Goal: Task Accomplishment & Management: Manage account settings

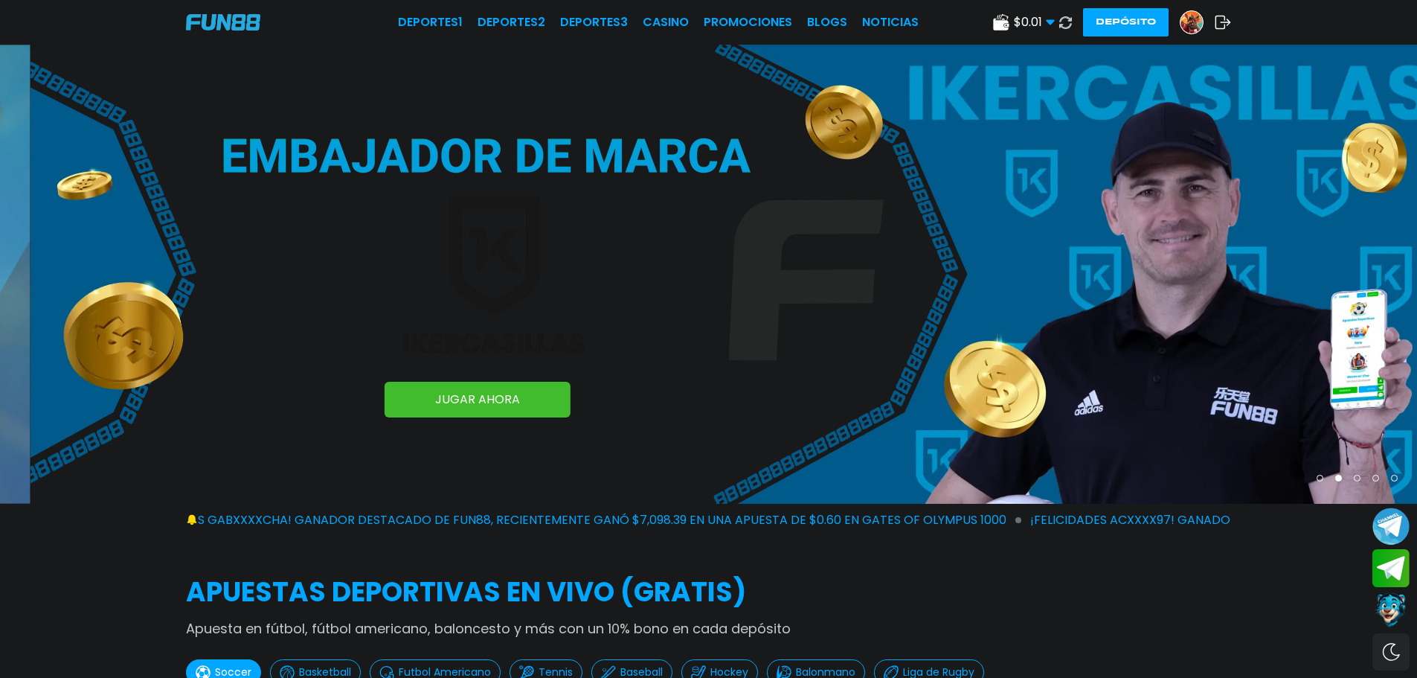
click at [1195, 22] on img at bounding box center [1191, 22] width 22 height 22
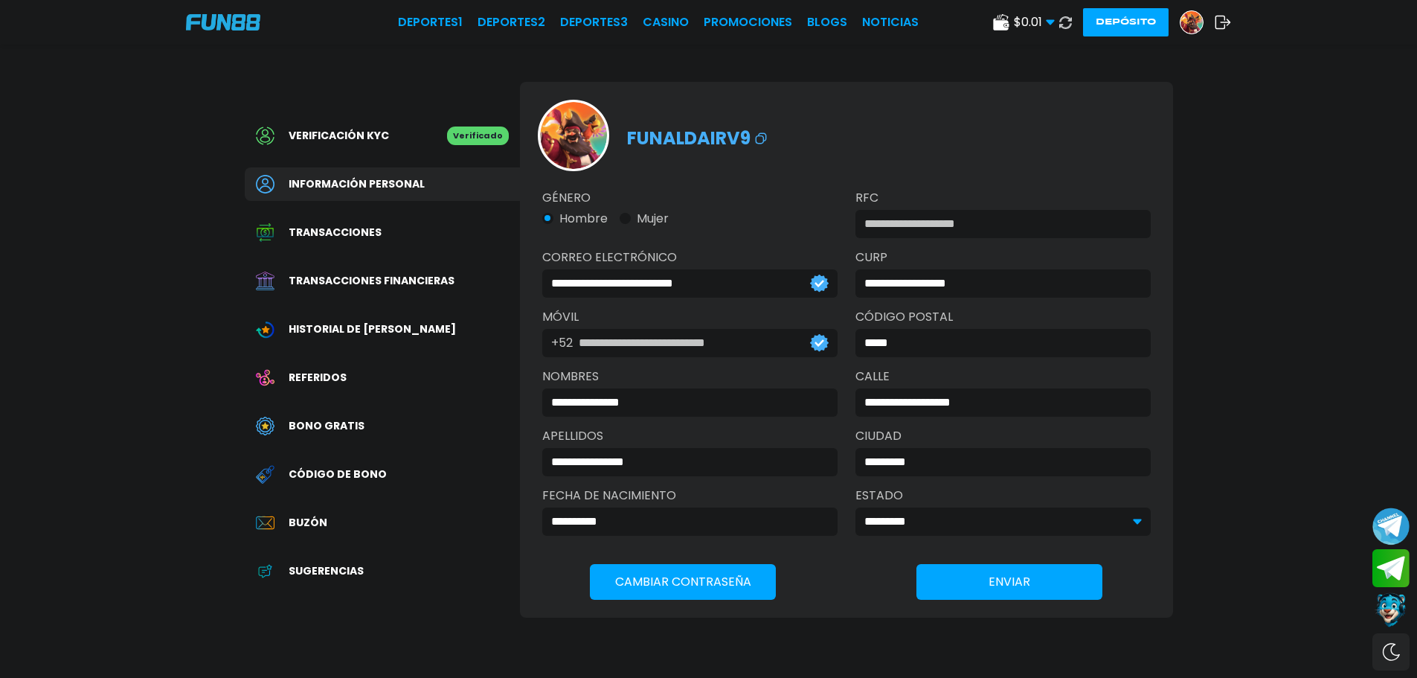
click at [417, 276] on span "Transacciones financieras" at bounding box center [372, 281] width 166 height 16
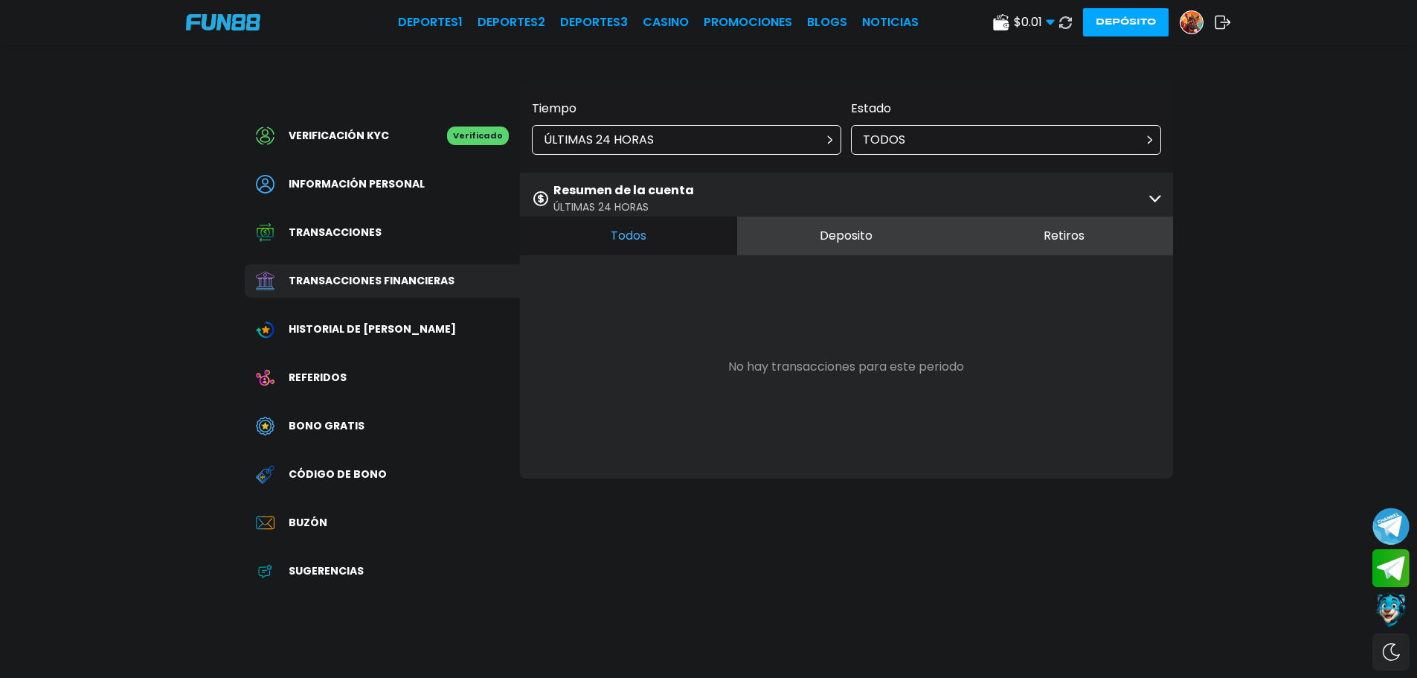
click at [614, 134] on p "ÚLTIMAS 24 HORAS" at bounding box center [599, 140] width 110 height 18
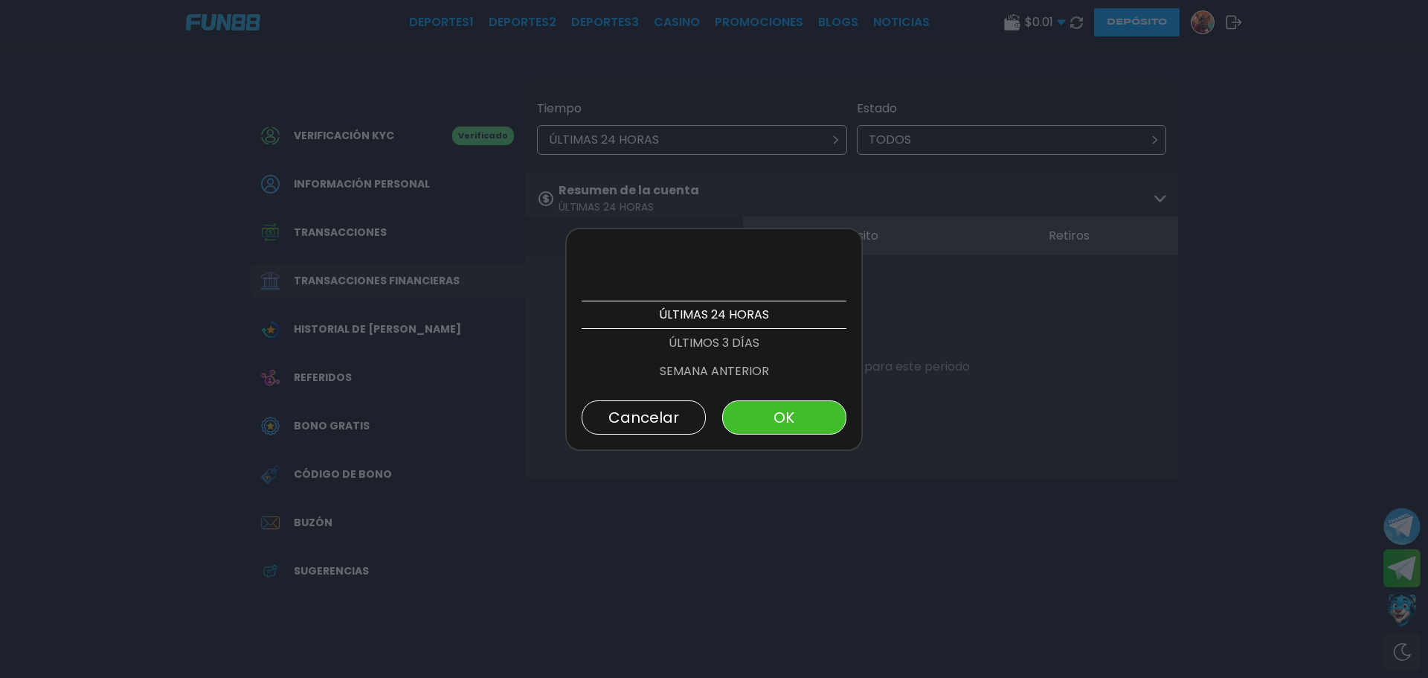
click at [689, 343] on p "ÚLTIMOS 3 DÍAS" at bounding box center [714, 343] width 265 height 28
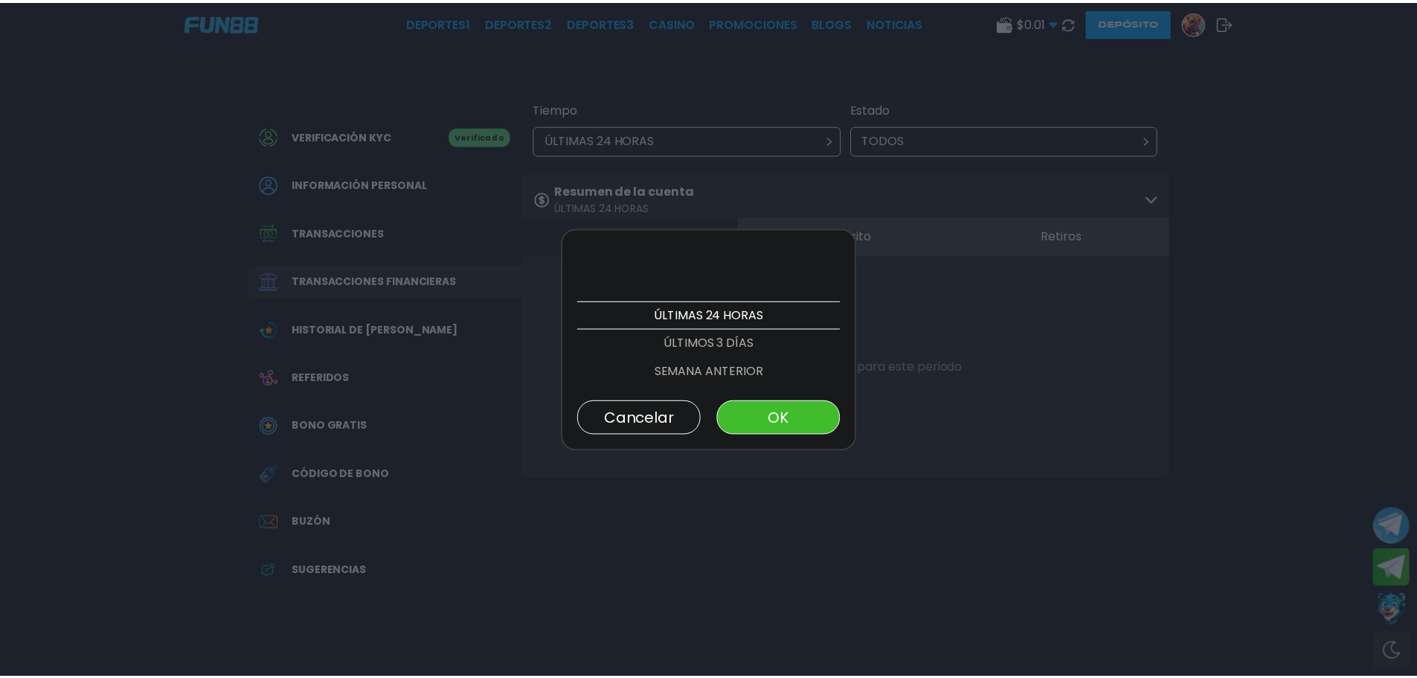
scroll to position [28, 0]
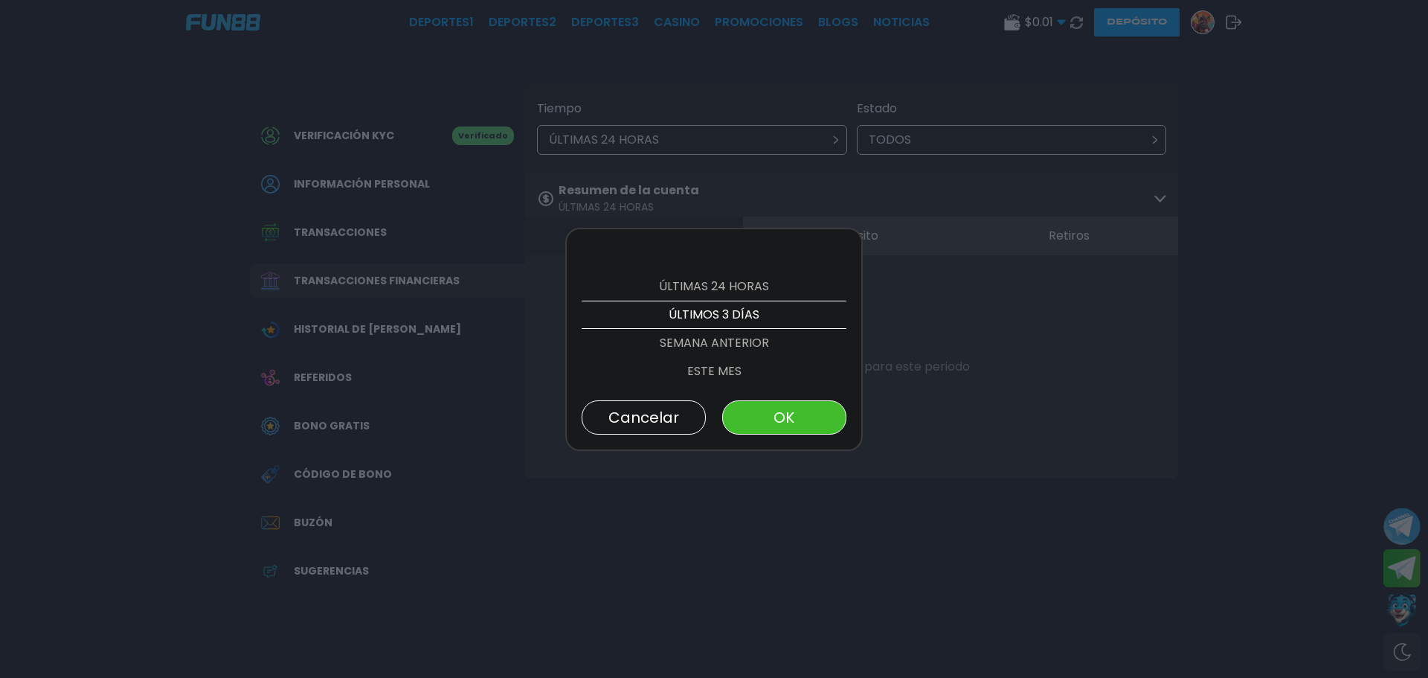
click at [807, 405] on button "OK" at bounding box center [784, 417] width 124 height 34
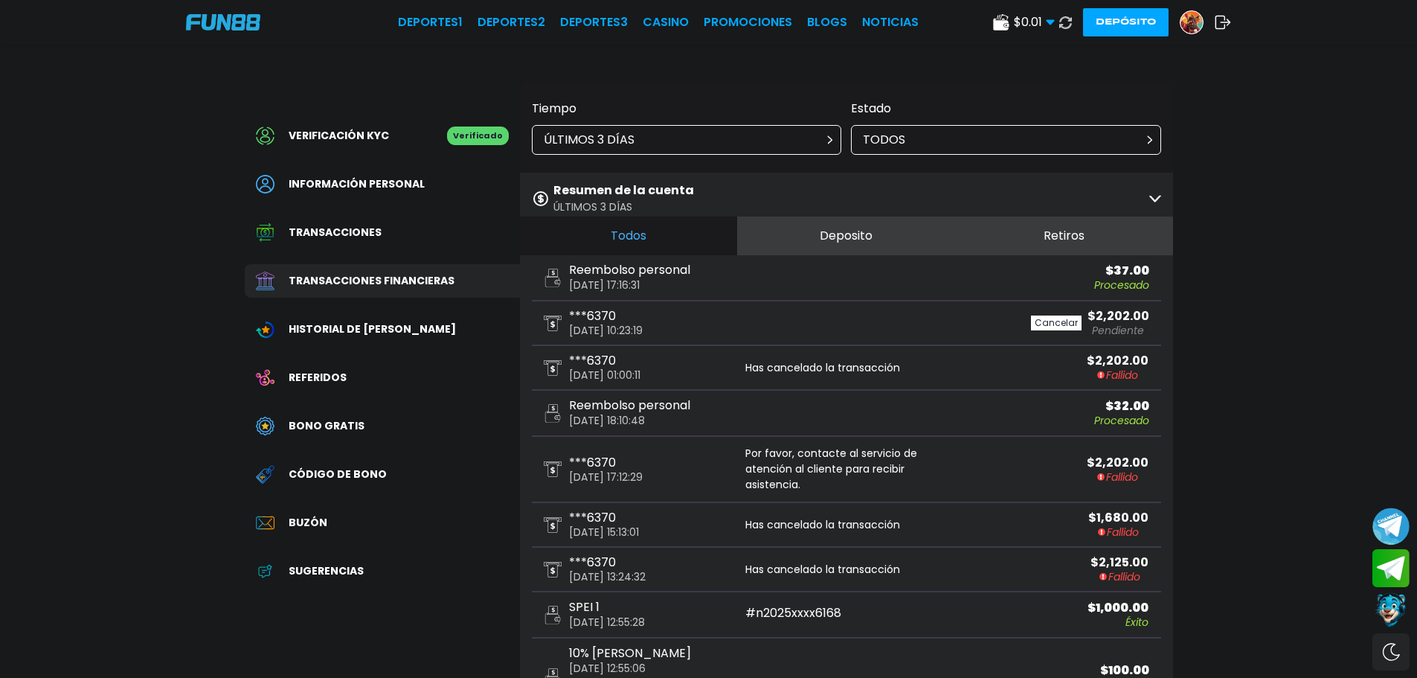
click at [908, 307] on div "***6370 [DATE] 10:23:19 Cancelar $ 2,202.00 Pendiente" at bounding box center [846, 323] width 629 height 45
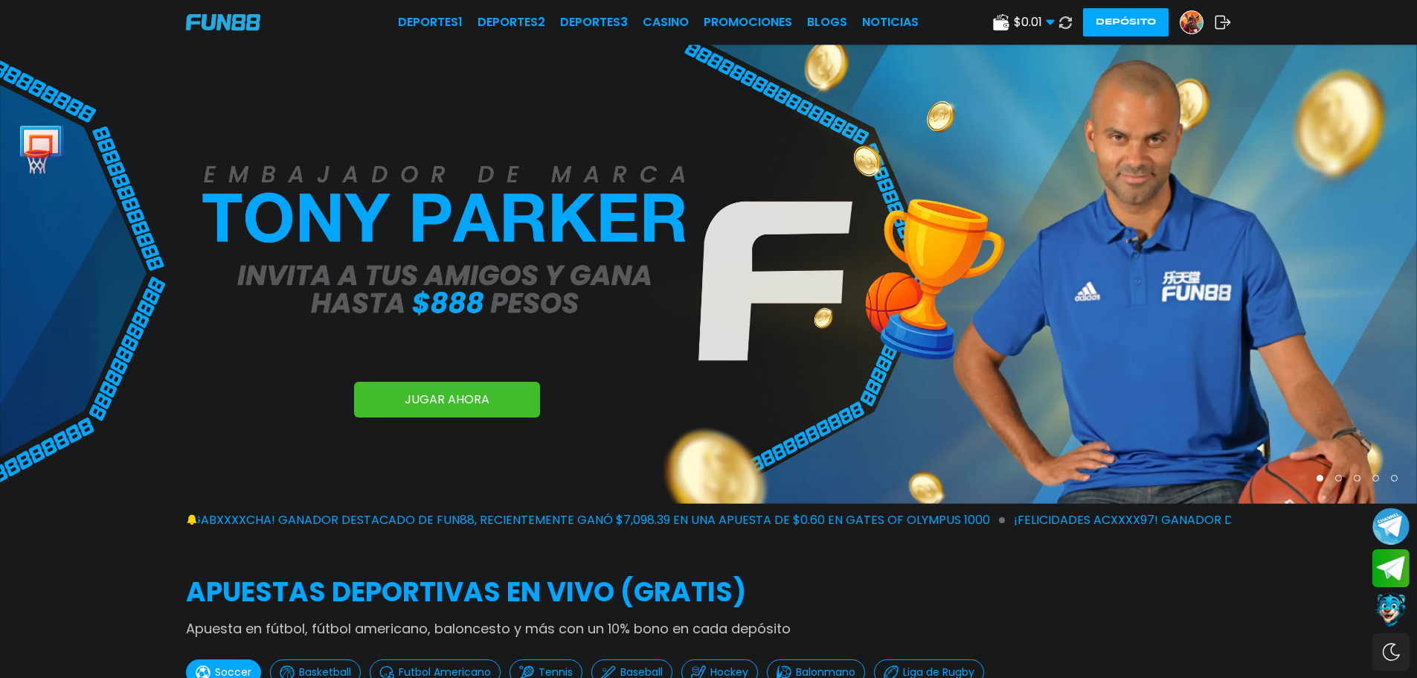
click at [1042, 29] on span "$ 0.01" at bounding box center [1034, 22] width 41 height 18
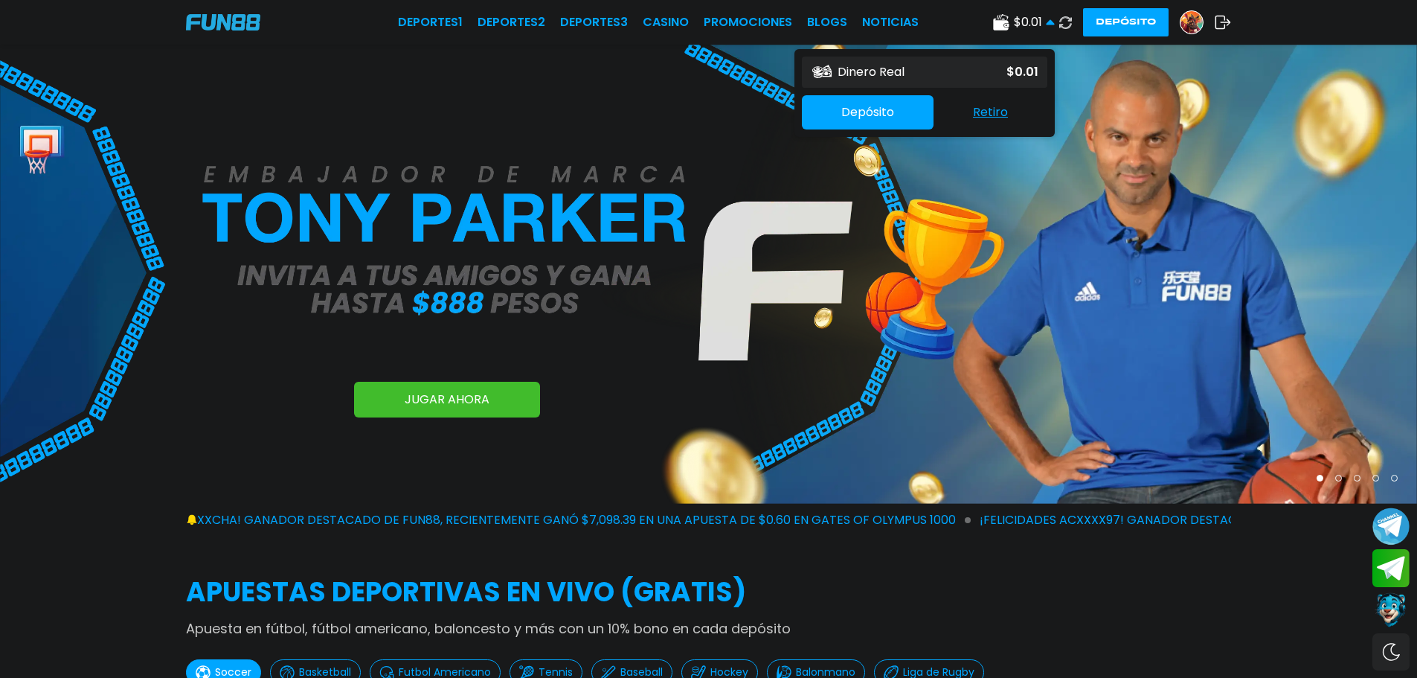
click at [1051, 26] on icon at bounding box center [1050, 22] width 9 height 9
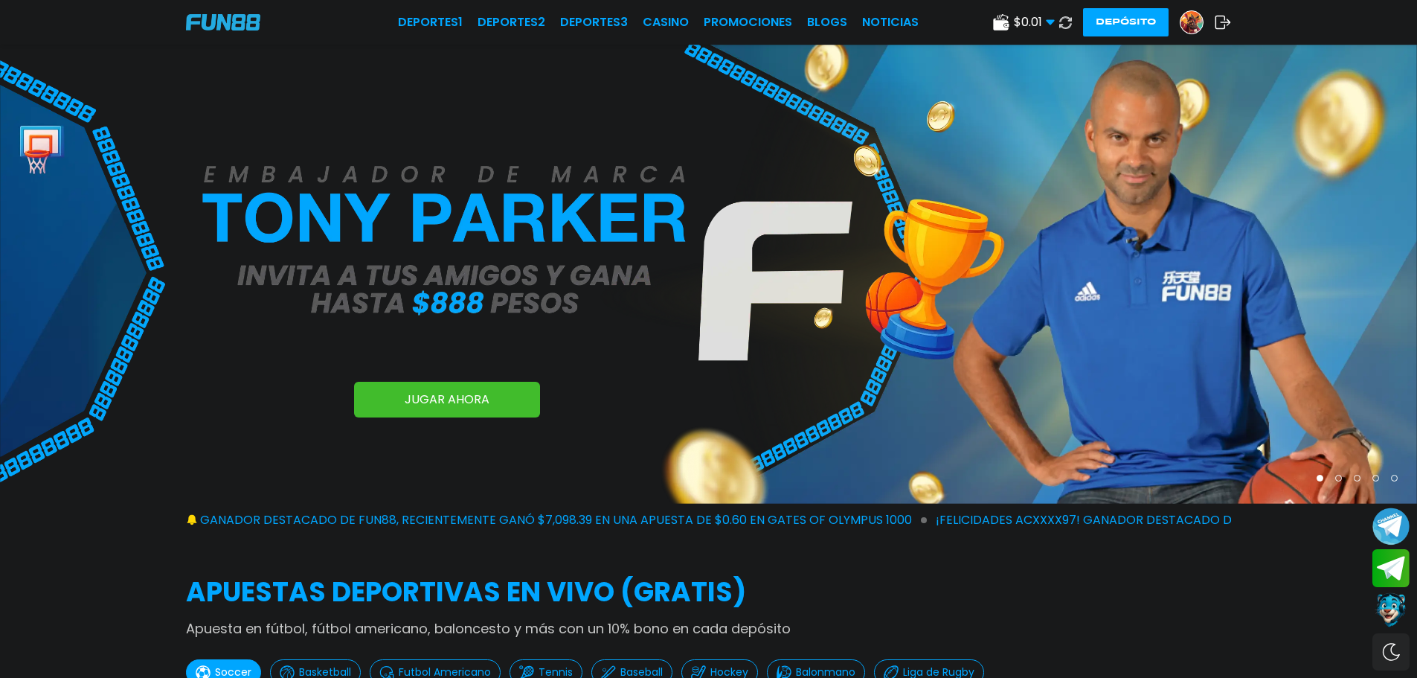
click at [1189, 20] on img at bounding box center [1191, 22] width 22 height 22
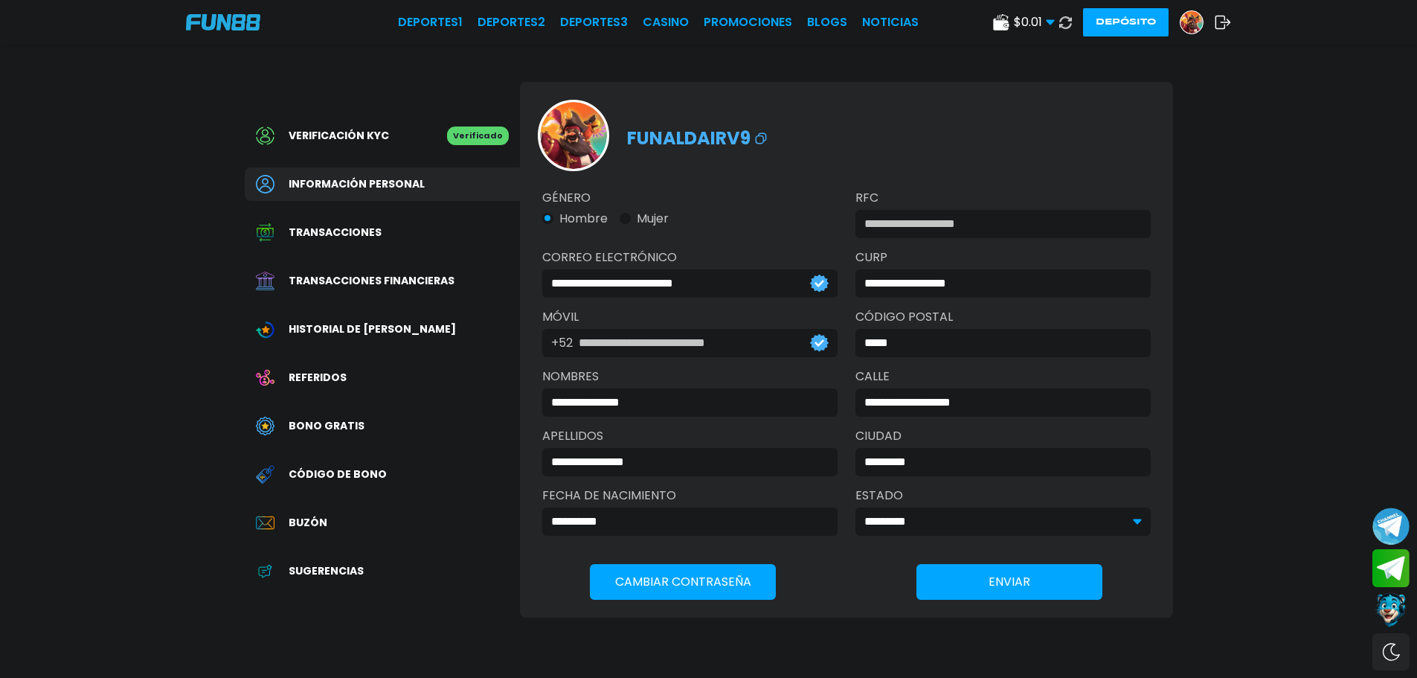
click at [373, 288] on span "Transacciones financieras" at bounding box center [372, 281] width 166 height 16
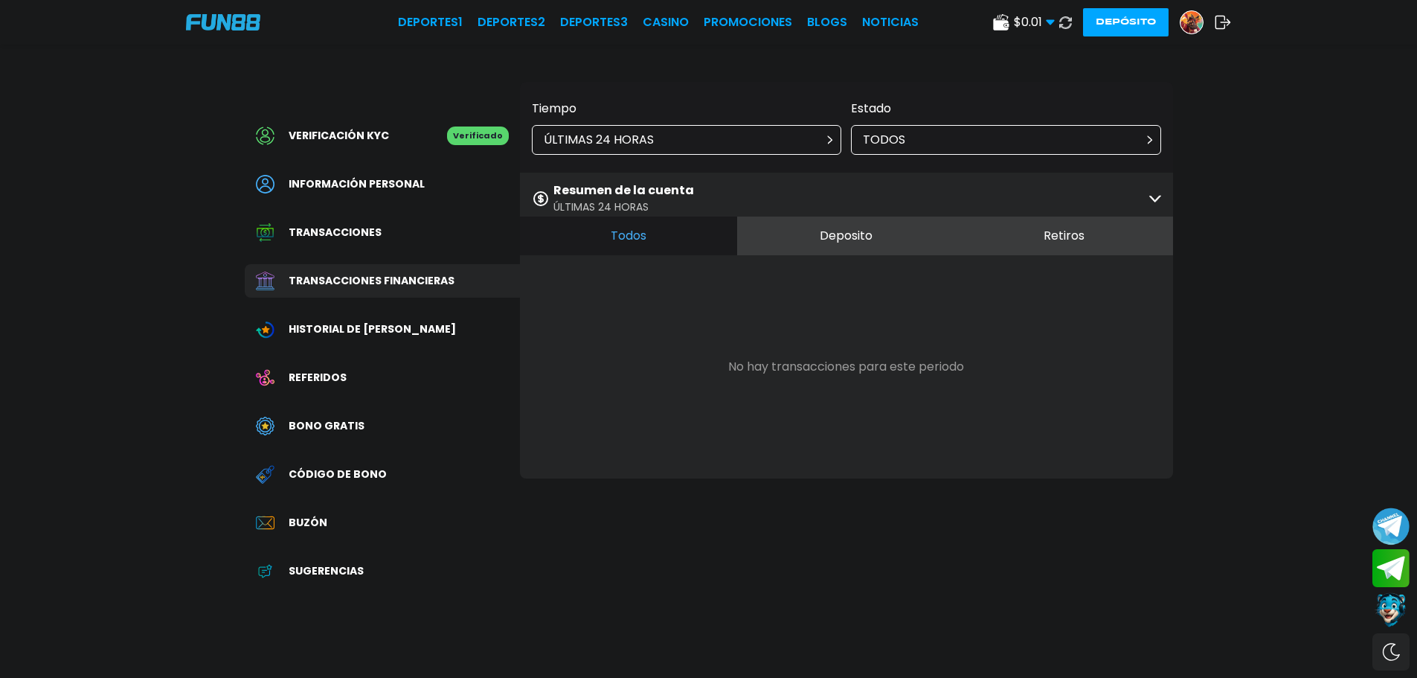
click at [736, 182] on div "Resumen de la cuenta ÚLTIMAS 24 HORAS" at bounding box center [846, 198] width 653 height 51
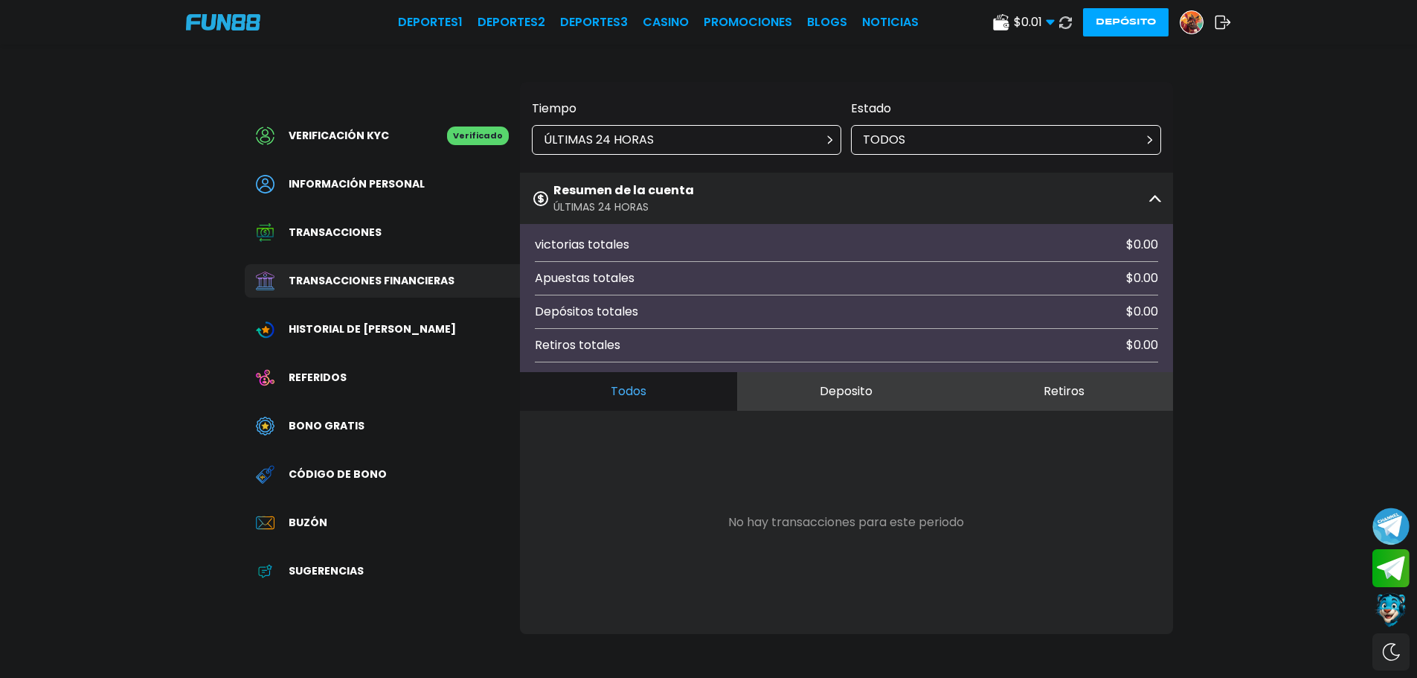
click at [747, 191] on div "Resumen de la cuenta ÚLTIMAS 24 HORAS" at bounding box center [846, 198] width 653 height 51
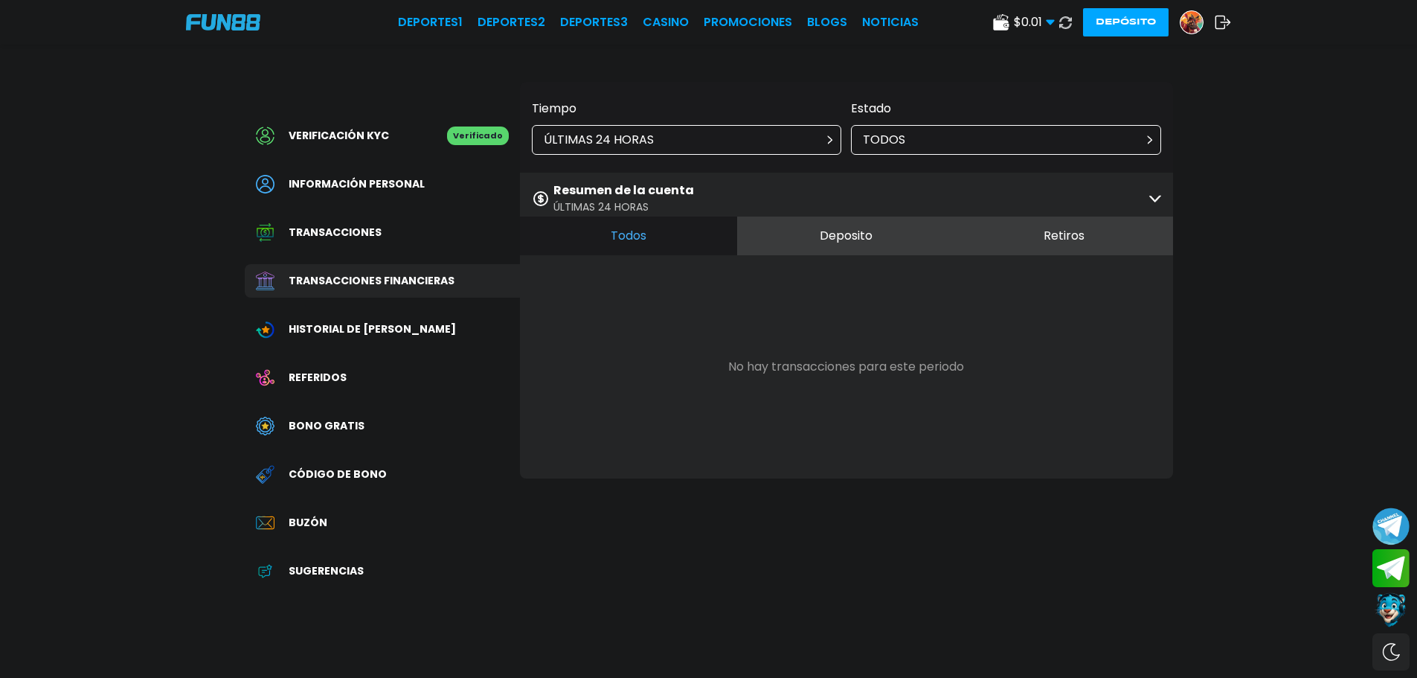
click at [713, 130] on div "ÚLTIMAS 24 HORAS" at bounding box center [687, 140] width 310 height 30
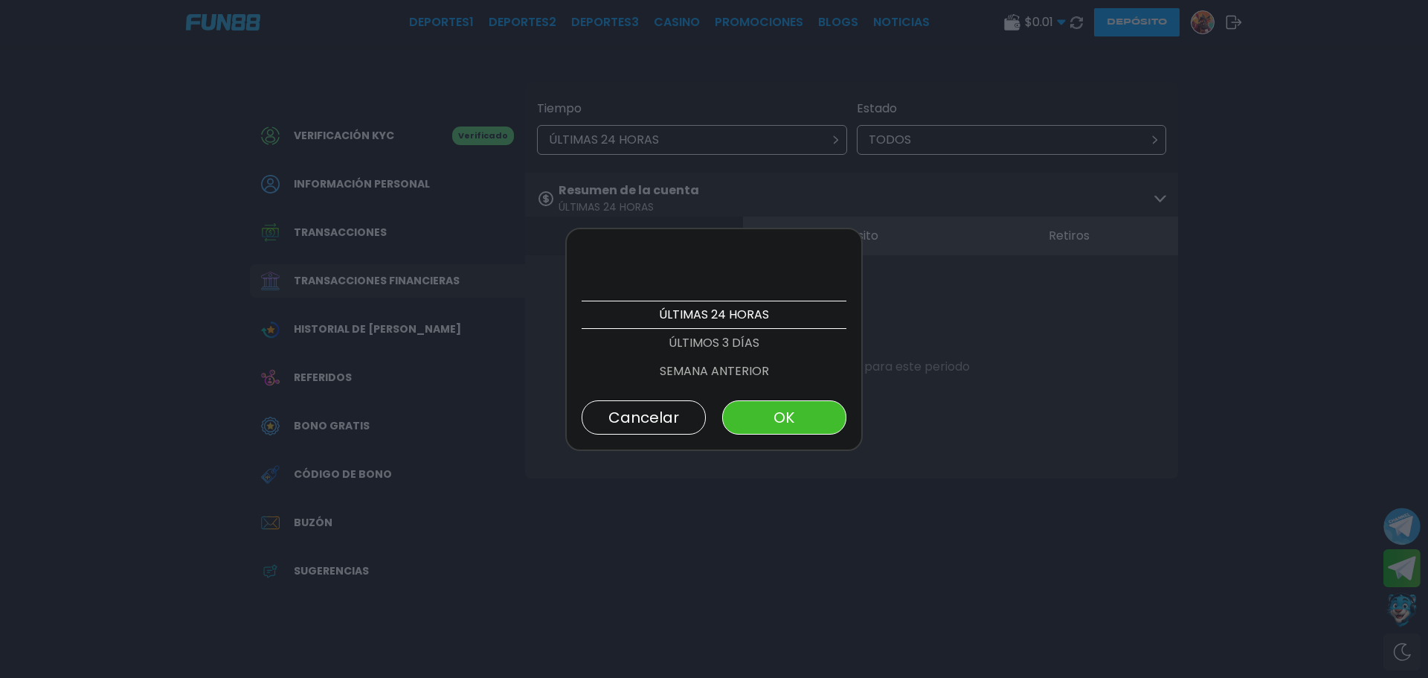
click at [727, 342] on p "ÚLTIMOS 3 DÍAS" at bounding box center [714, 343] width 265 height 28
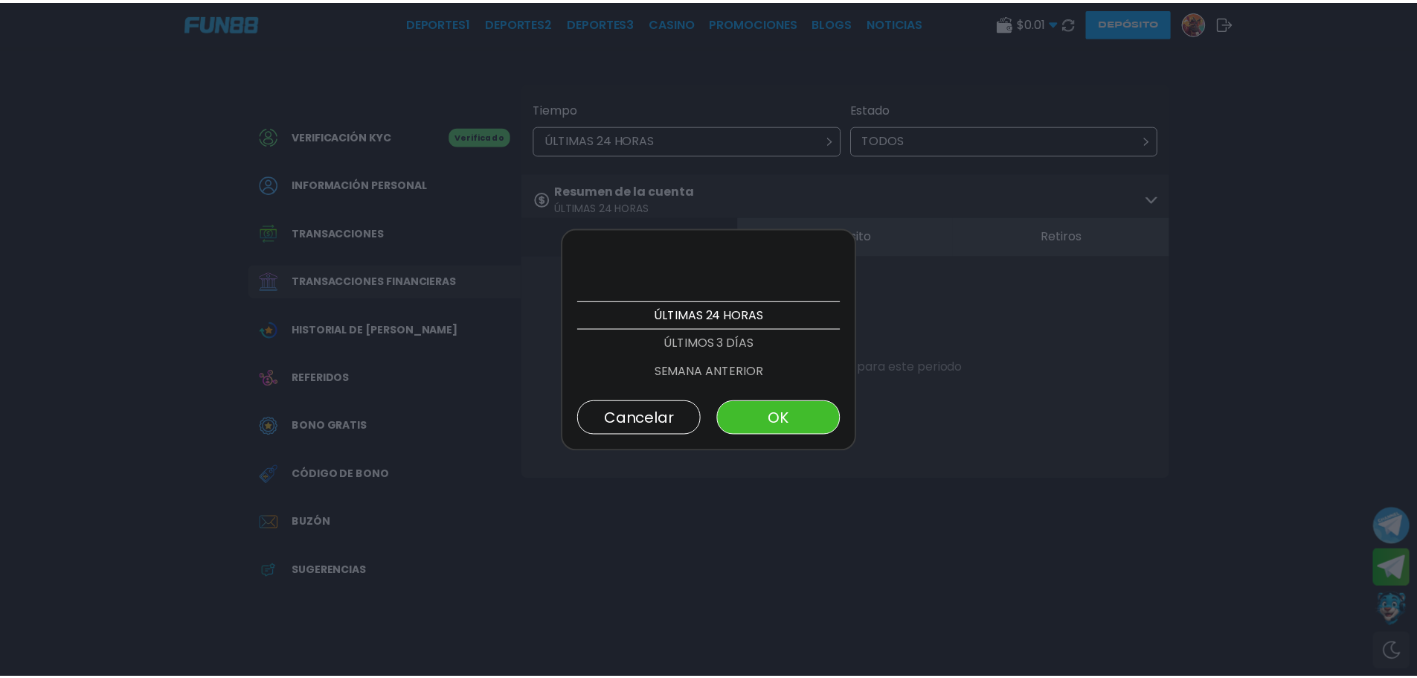
scroll to position [28, 0]
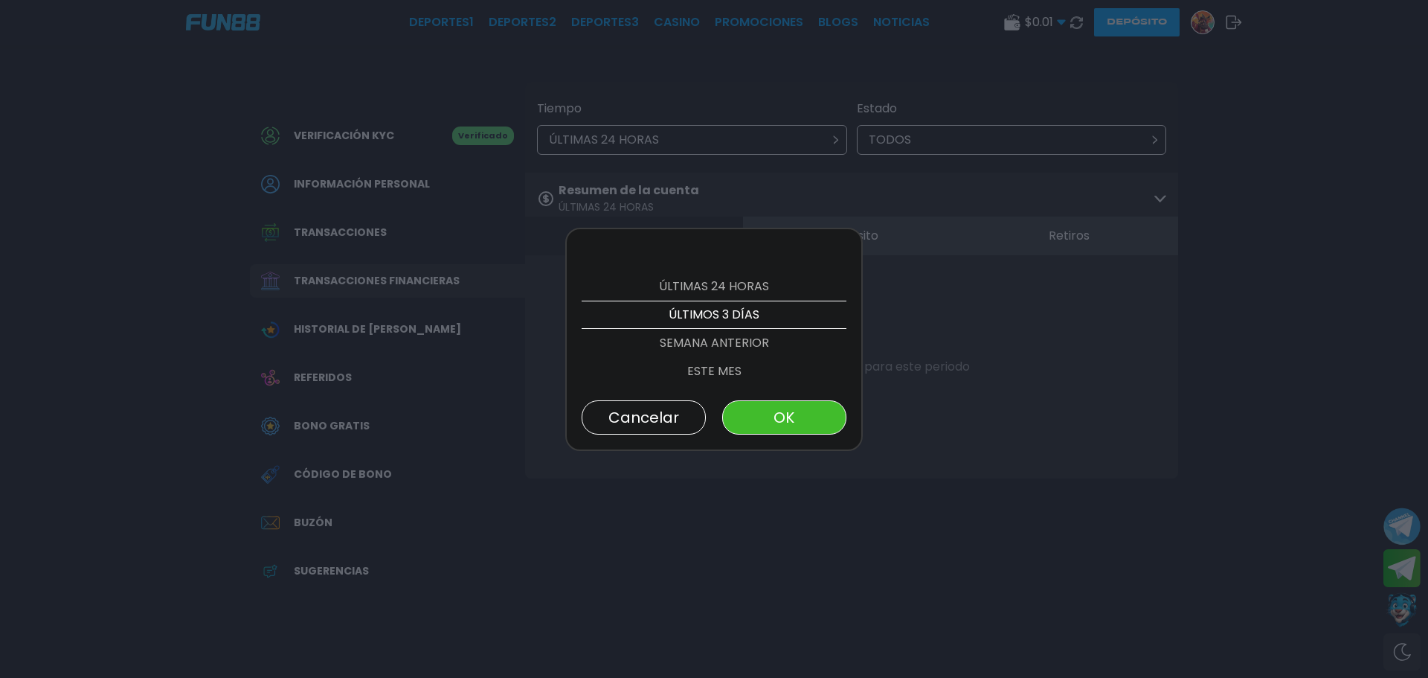
click at [794, 428] on button "OK" at bounding box center [784, 417] width 124 height 34
